Goal: Task Accomplishment & Management: Use online tool/utility

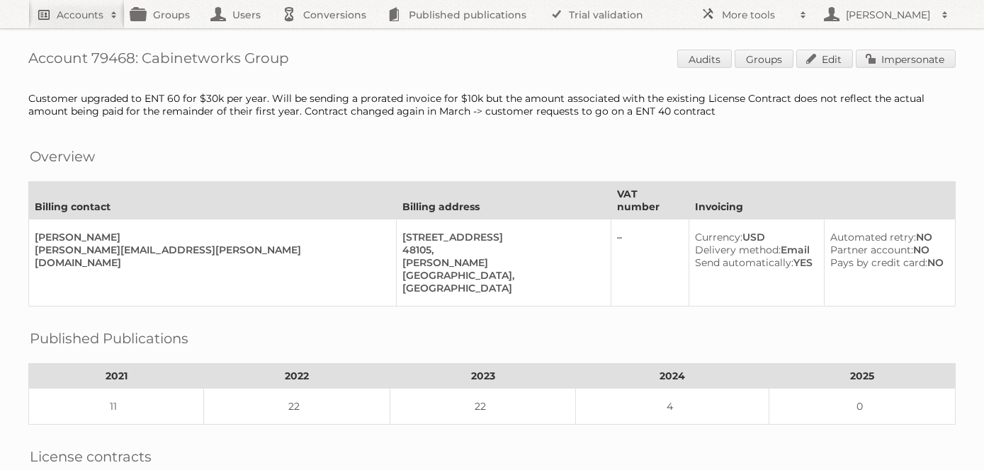
click at [85, 8] on h2 "Accounts" at bounding box center [80, 15] width 47 height 14
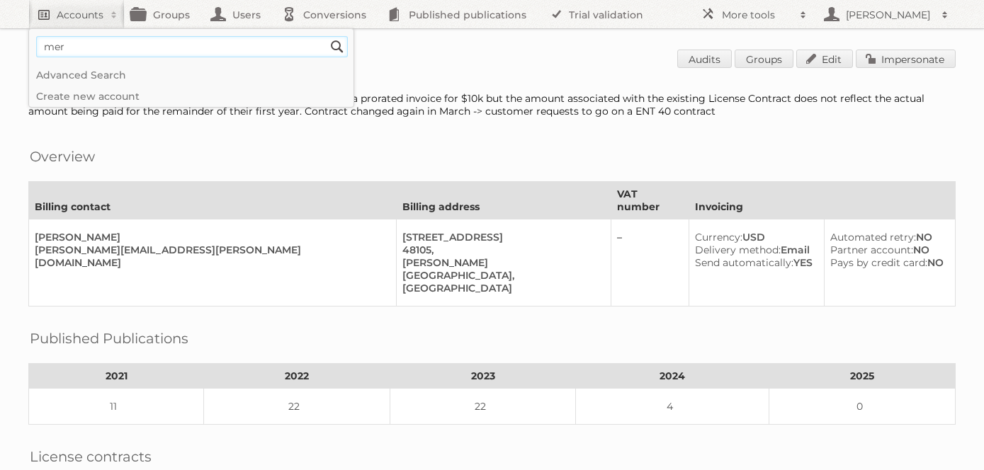
type input"] "merco"
click at [327, 36] on input "Search" at bounding box center [337, 46] width 21 height 21
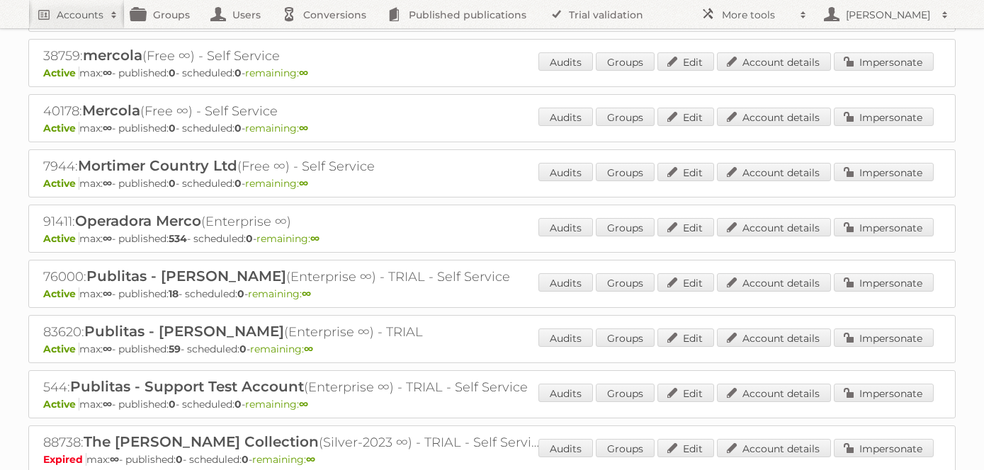
scroll to position [423, 0]
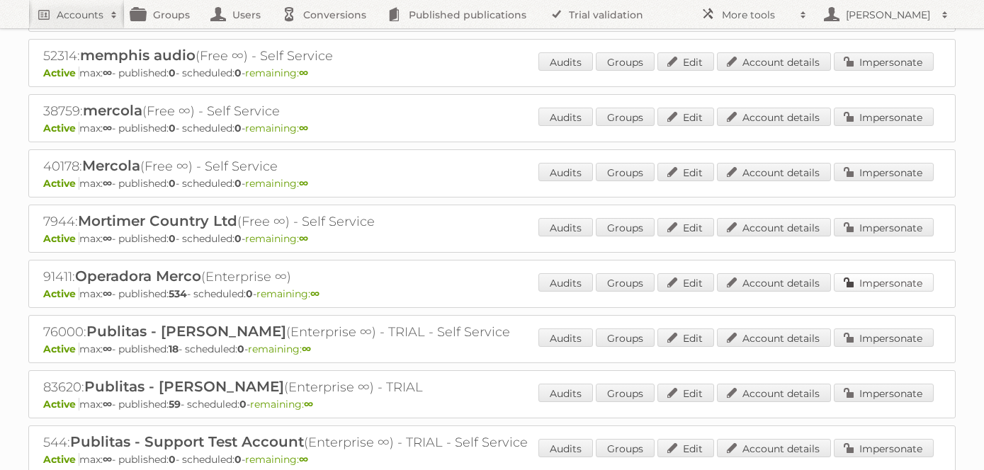
click at [891, 281] on link "Impersonate" at bounding box center [884, 282] width 100 height 18
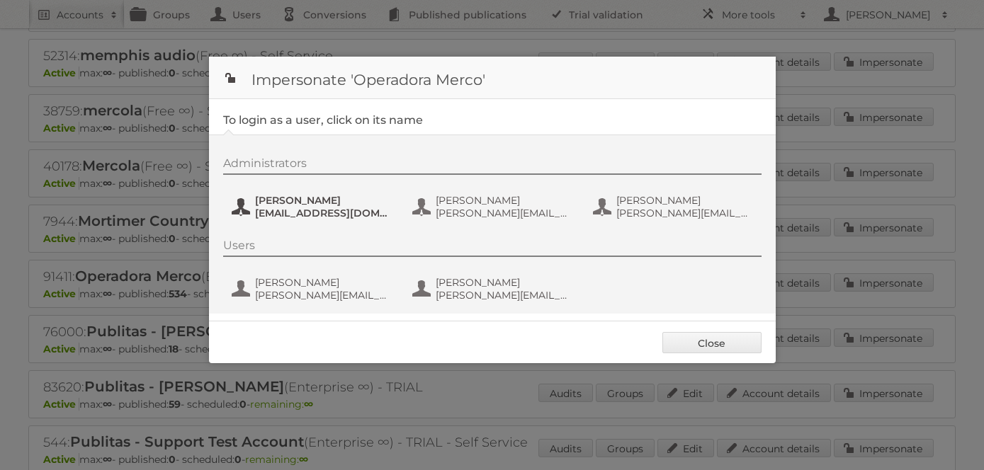
click at [298, 205] on span "Alma Arteaga" at bounding box center [323, 200] width 137 height 13
